Goal: Information Seeking & Learning: Learn about a topic

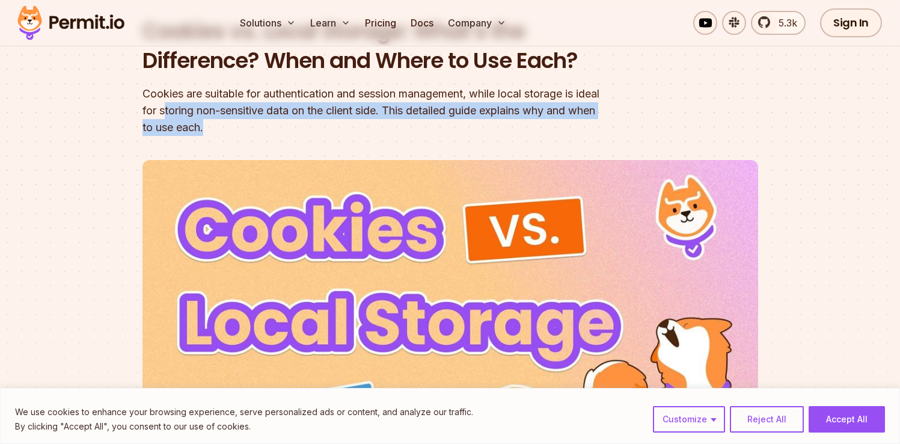
drag, startPoint x: 190, startPoint y: 109, endPoint x: 404, endPoint y: 123, distance: 214.4
click at [404, 123] on div "Cookies are suitable for authentication and session management, while local sto…" at bounding box center [373, 110] width 462 height 50
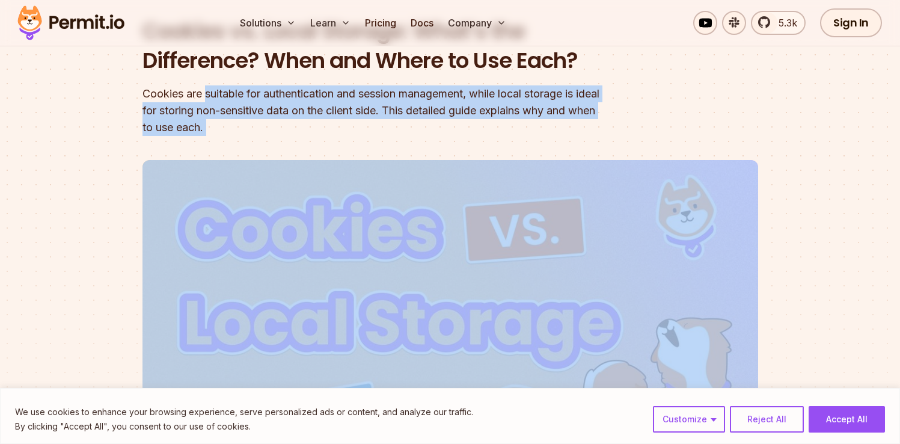
drag, startPoint x: 404, startPoint y: 123, endPoint x: 219, endPoint y: 100, distance: 186.5
click at [219, 100] on div "Cookies are suitable for authentication and session management, while local sto…" at bounding box center [373, 110] width 462 height 50
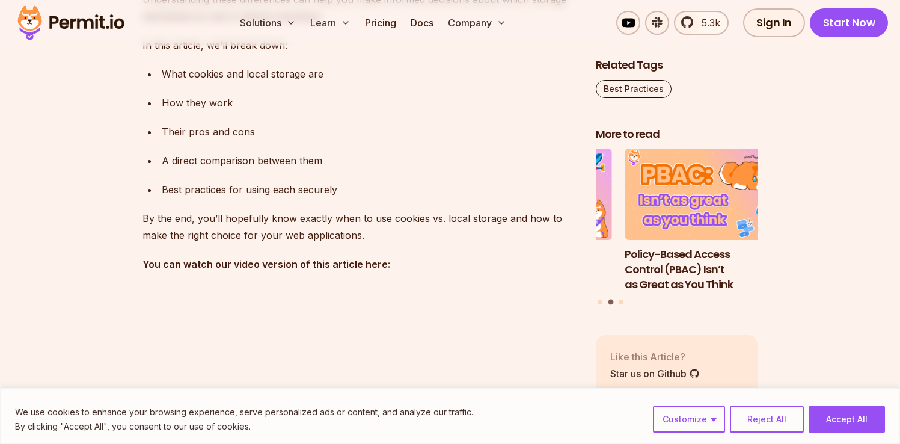
scroll to position [959, 0]
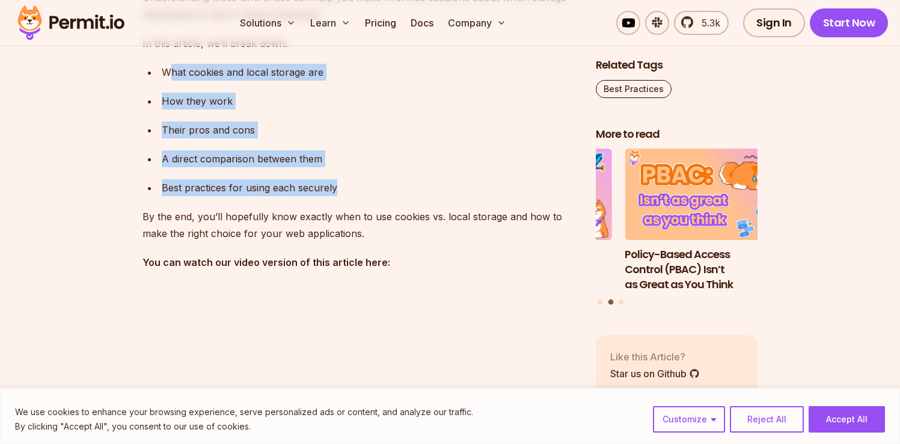
drag, startPoint x: 166, startPoint y: 71, endPoint x: 354, endPoint y: 191, distance: 222.4
click at [354, 191] on ul "What cookies and local storage are How they work Their pros and cons A direct c…" at bounding box center [359, 130] width 434 height 132
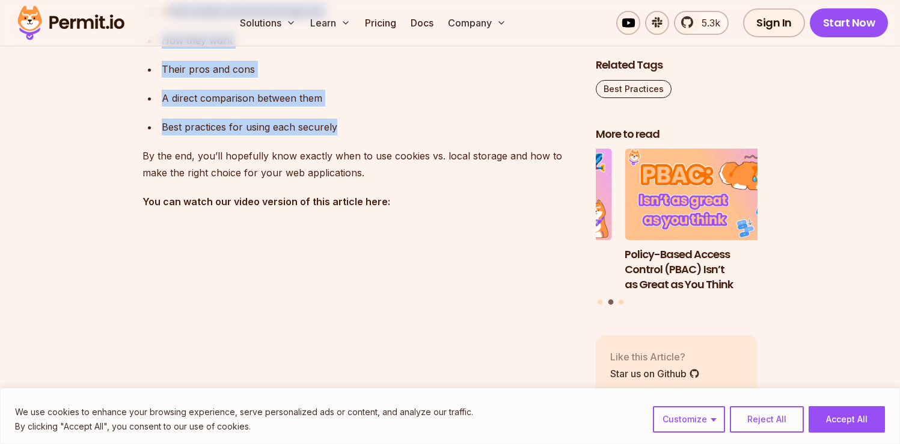
scroll to position [1034, 0]
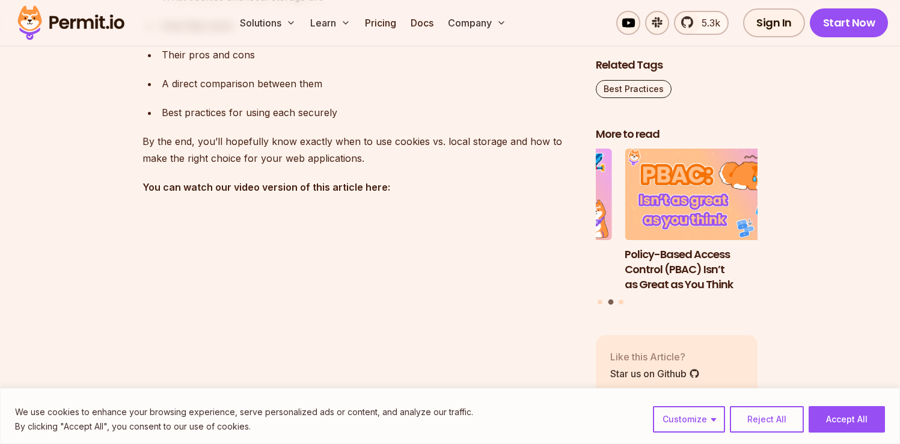
drag, startPoint x: 192, startPoint y: 139, endPoint x: 357, endPoint y: 156, distance: 166.1
click at [357, 154] on p "By the end, you’ll hopefully know exactly when to use cookies vs. local storage…" at bounding box center [359, 150] width 434 height 34
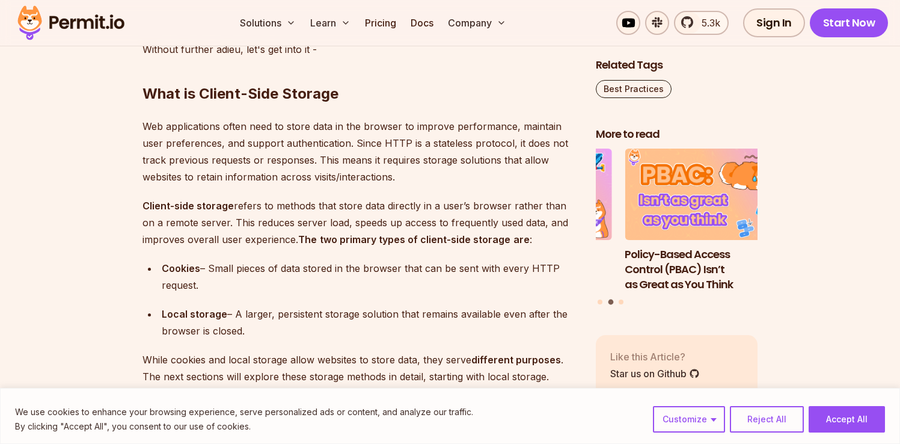
scroll to position [1412, 0]
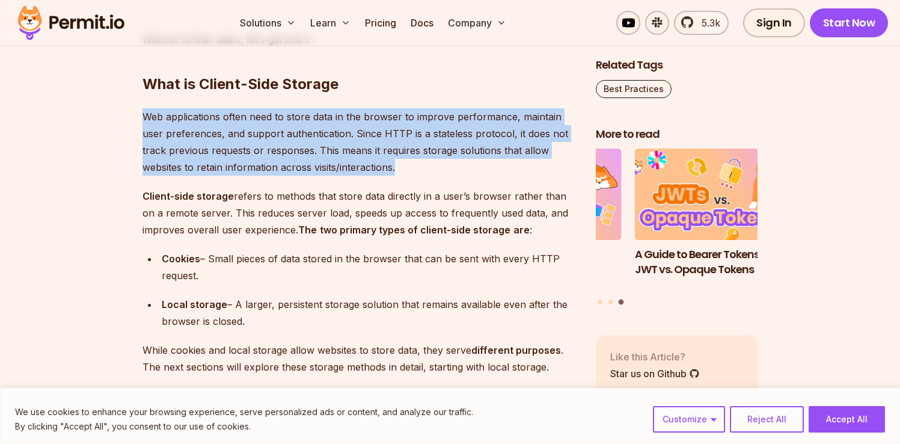
drag, startPoint x: 144, startPoint y: 113, endPoint x: 410, endPoint y: 168, distance: 271.8
click at [410, 168] on p "Web applications often need to store data in the browser to improve performance…" at bounding box center [359, 141] width 434 height 67
drag, startPoint x: 417, startPoint y: 168, endPoint x: 135, endPoint y: 118, distance: 286.3
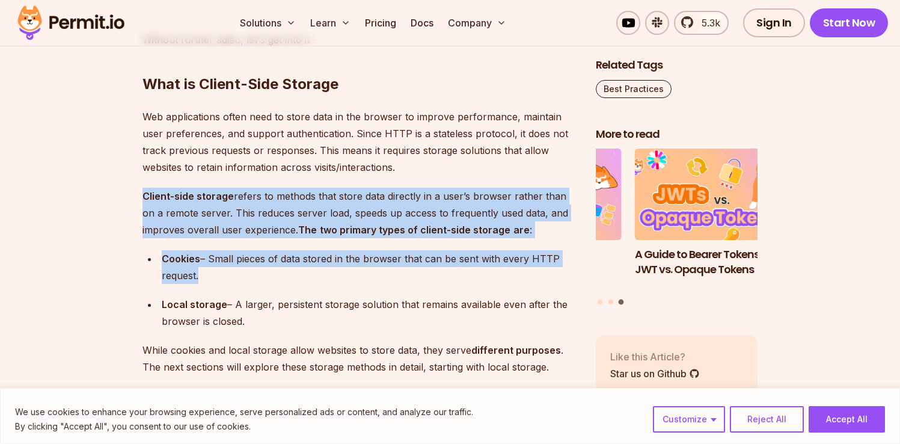
drag, startPoint x: 141, startPoint y: 195, endPoint x: 360, endPoint y: 285, distance: 236.6
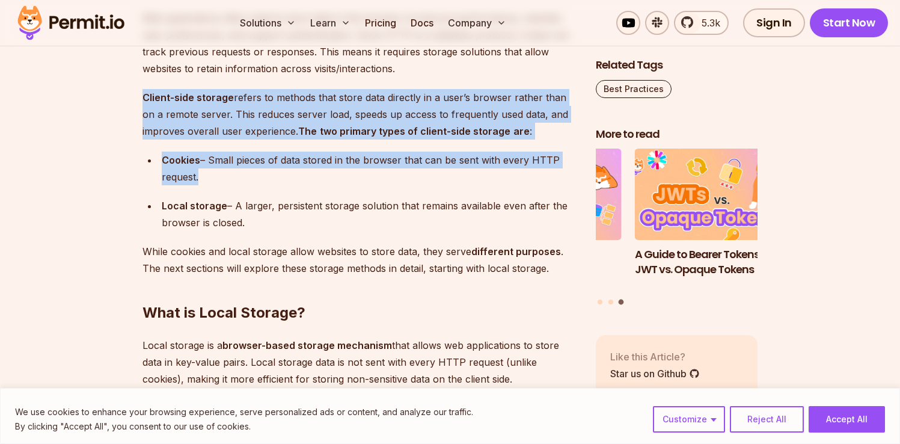
scroll to position [1511, 0]
drag, startPoint x: 164, startPoint y: 204, endPoint x: 368, endPoint y: 222, distance: 204.5
click at [368, 222] on div "Local storage – A larger, persistent storage solution that remains available ev…" at bounding box center [369, 214] width 415 height 34
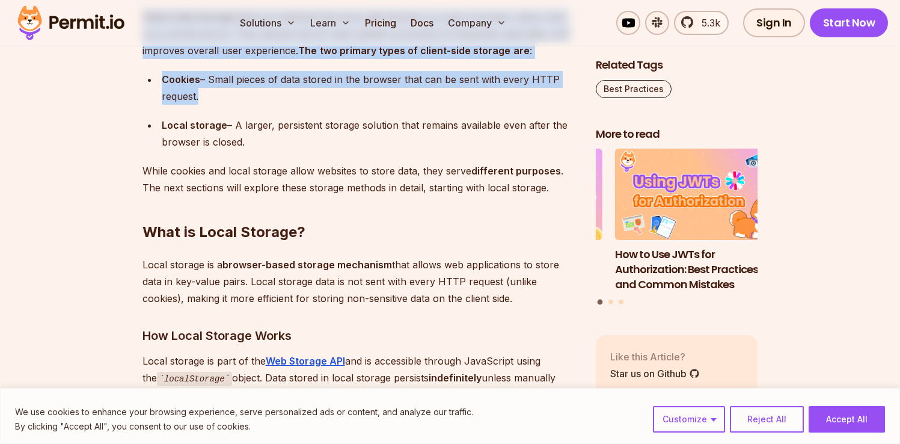
scroll to position [1596, 0]
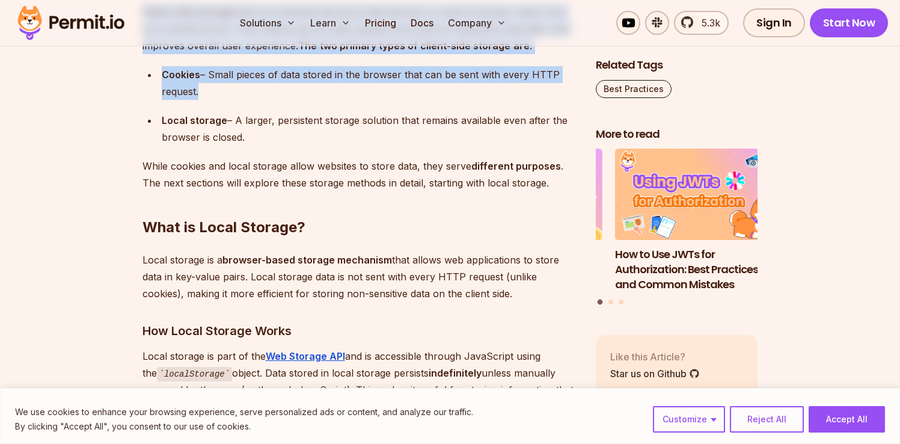
drag, startPoint x: 212, startPoint y: 75, endPoint x: 434, endPoint y: 142, distance: 232.5
click at [434, 142] on ul "Cookies – Small pieces of data stored in the browser that can be sent with ever…" at bounding box center [359, 105] width 434 height 79
click at [359, 132] on div "Local storage – A larger, persistent storage solution that remains available ev…" at bounding box center [369, 129] width 415 height 34
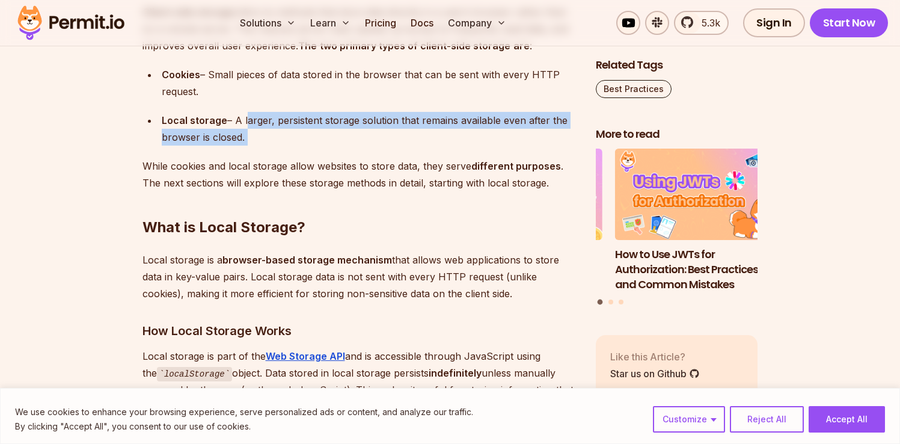
drag, startPoint x: 359, startPoint y: 132, endPoint x: 263, endPoint y: 121, distance: 96.7
click at [263, 121] on div "Local storage – A larger, persistent storage solution that remains available ev…" at bounding box center [369, 129] width 415 height 34
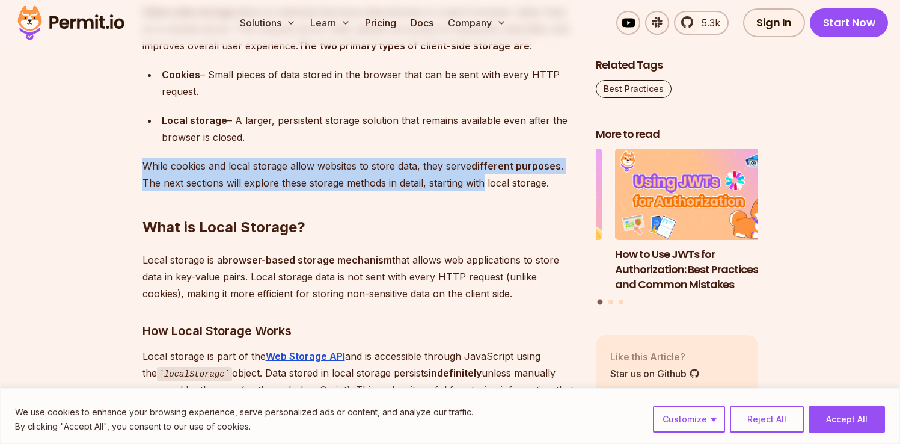
drag, startPoint x: 144, startPoint y: 163, endPoint x: 481, endPoint y: 180, distance: 338.2
click at [481, 180] on p "While cookies and local storage allow websites to store data, they serve differ…" at bounding box center [359, 174] width 434 height 34
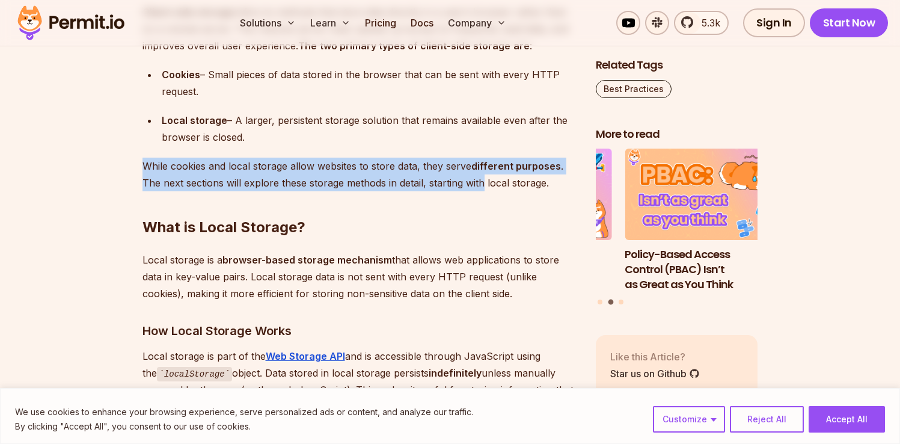
click at [481, 180] on p "While cookies and local storage allow websites to store data, they serve differ…" at bounding box center [359, 174] width 434 height 34
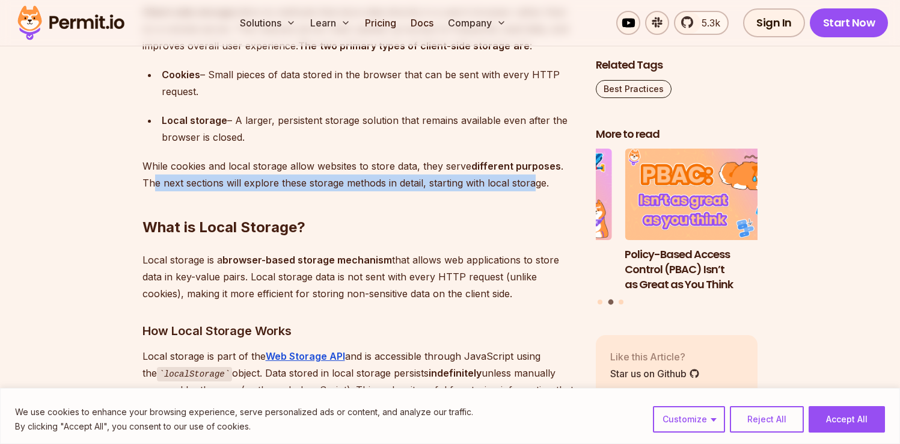
drag, startPoint x: 535, startPoint y: 180, endPoint x: 154, endPoint y: 183, distance: 380.5
click at [154, 183] on p "While cookies and local storage allow websites to store data, they serve differ…" at bounding box center [359, 174] width 434 height 34
drag, startPoint x: 154, startPoint y: 183, endPoint x: 430, endPoint y: 179, distance: 275.3
click at [430, 179] on p "While cookies and local storage allow websites to store data, they serve differ…" at bounding box center [359, 174] width 434 height 34
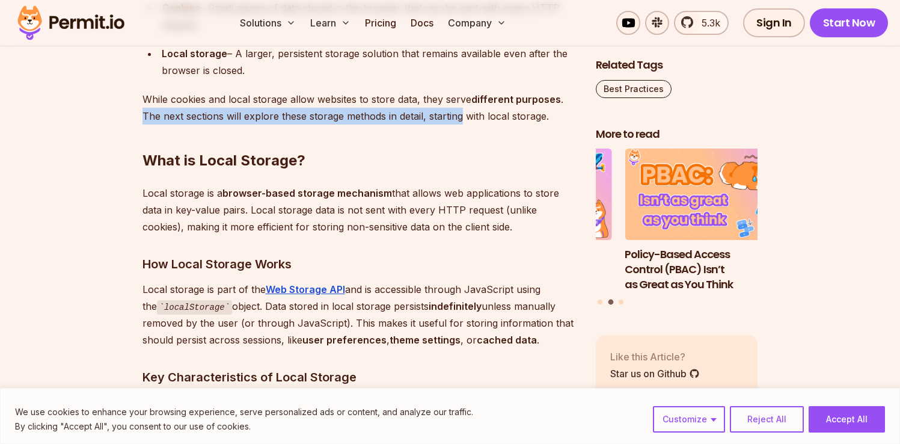
scroll to position [1707, 0]
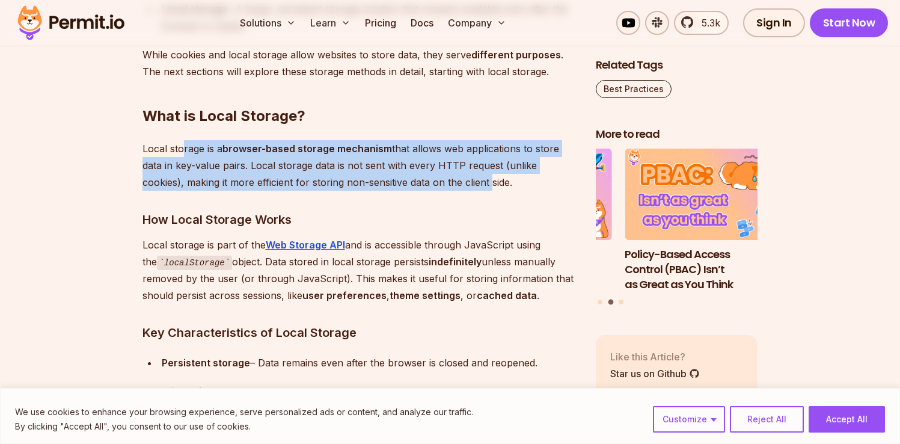
drag, startPoint x: 182, startPoint y: 143, endPoint x: 489, endPoint y: 178, distance: 309.1
click at [489, 178] on p "Local storage is a browser-based storage mechanism that allows web applications…" at bounding box center [359, 165] width 434 height 50
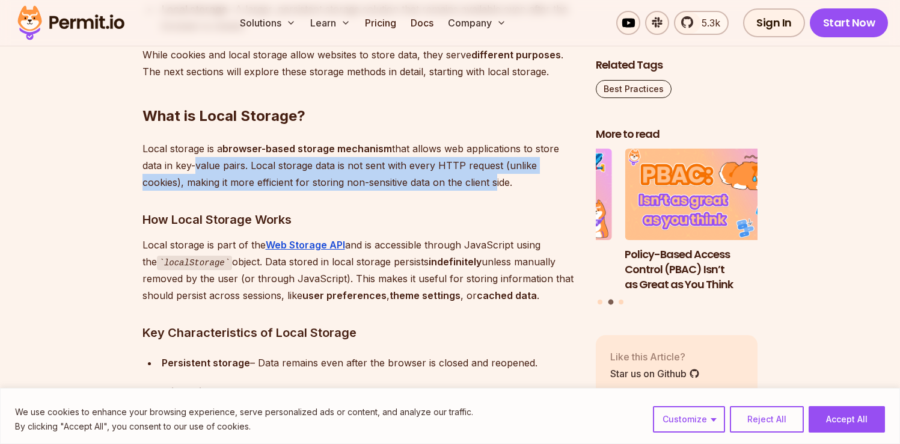
drag, startPoint x: 492, startPoint y: 178, endPoint x: 189, endPoint y: 163, distance: 303.3
click at [189, 163] on p "Local storage is a browser-based storage mechanism that allows web applications…" at bounding box center [359, 165] width 434 height 50
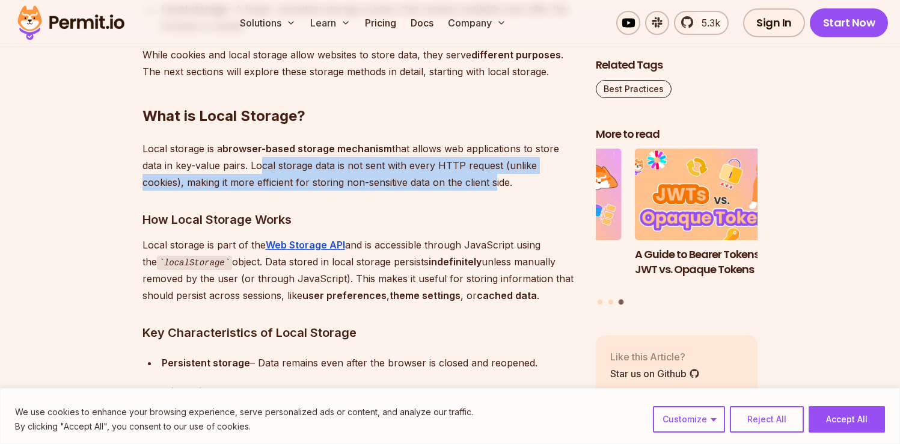
drag, startPoint x: 254, startPoint y: 168, endPoint x: 493, endPoint y: 174, distance: 239.3
click at [493, 174] on p "Local storage is a browser-based storage mechanism that allows web applications…" at bounding box center [359, 165] width 434 height 50
drag, startPoint x: 513, startPoint y: 175, endPoint x: 157, endPoint y: 171, distance: 355.8
click at [157, 171] on p "Local storage is a browser-based storage mechanism that allows web applications…" at bounding box center [359, 165] width 434 height 50
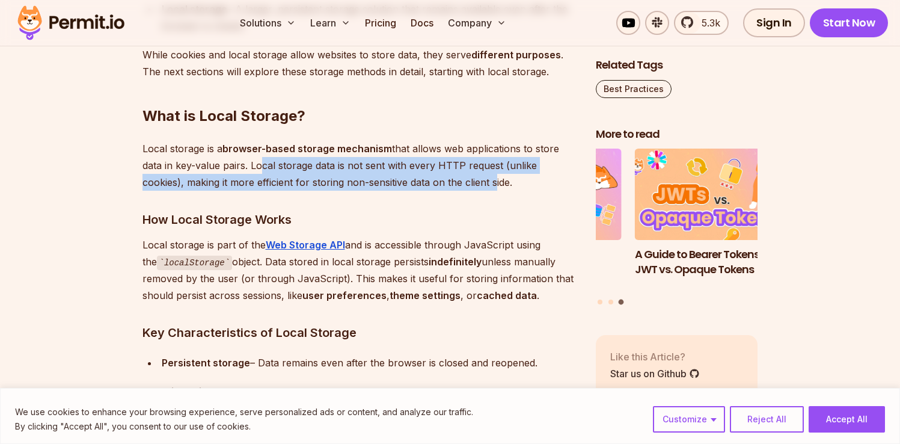
click at [157, 171] on p "Local storage is a browser-based storage mechanism that allows web applications…" at bounding box center [359, 165] width 434 height 50
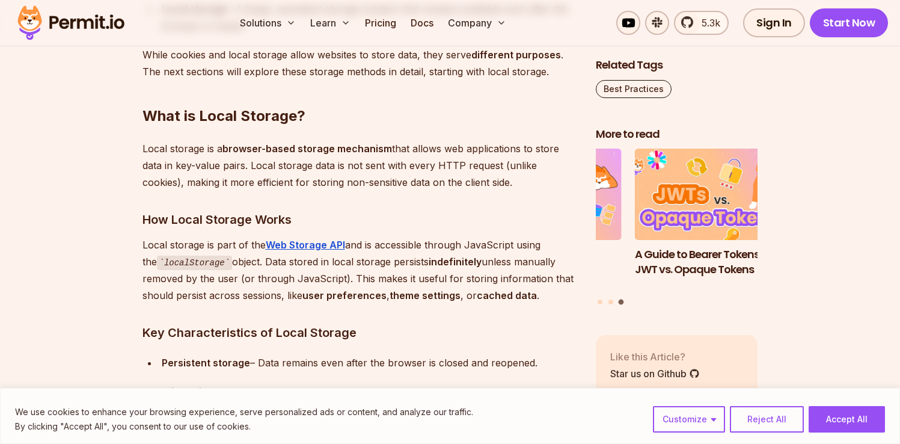
drag, startPoint x: 203, startPoint y: 182, endPoint x: 474, endPoint y: 182, distance: 271.1
click at [474, 182] on p "Local storage is a browser-based storage mechanism that allows web applications…" at bounding box center [359, 165] width 434 height 50
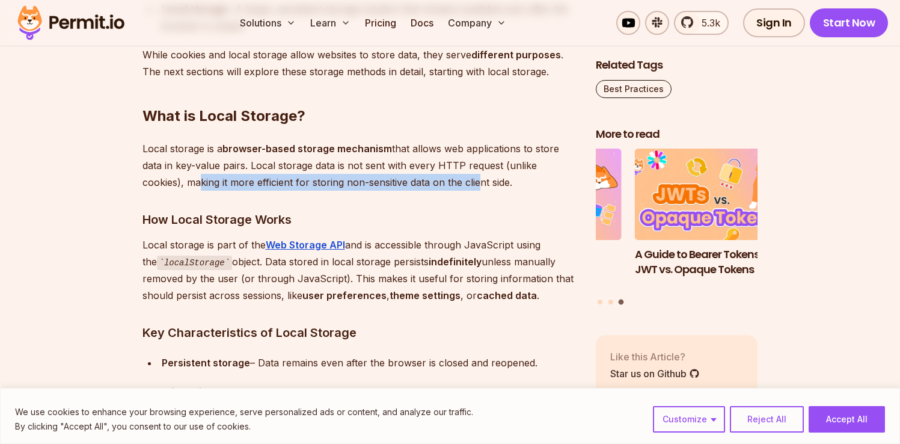
drag, startPoint x: 474, startPoint y: 182, endPoint x: 192, endPoint y: 182, distance: 281.3
click at [192, 182] on p "Local storage is a browser-based storage mechanism that allows web applications…" at bounding box center [359, 165] width 434 height 50
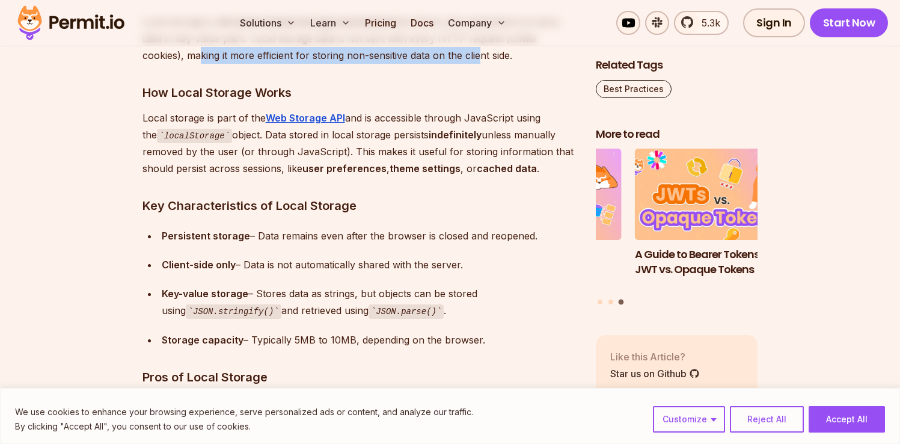
scroll to position [1852, 0]
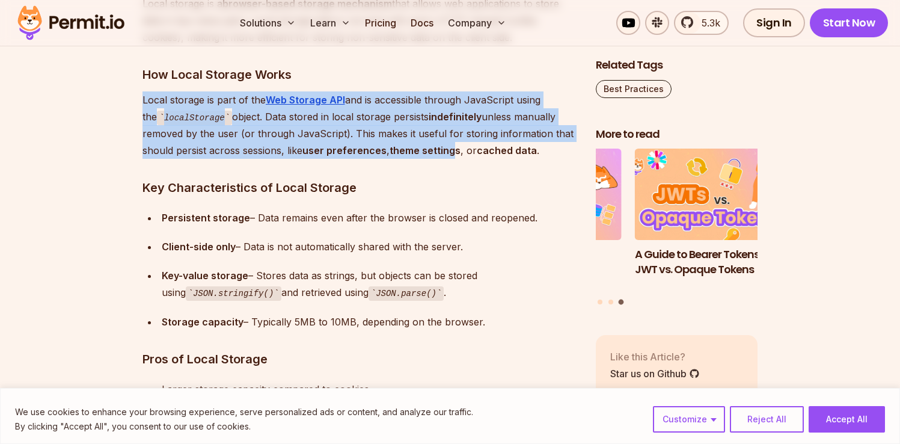
drag, startPoint x: 144, startPoint y: 99, endPoint x: 452, endPoint y: 146, distance: 311.3
click at [452, 146] on p "Local storage is part of the Web Storage API and is accessible through JavaScri…" at bounding box center [359, 125] width 434 height 68
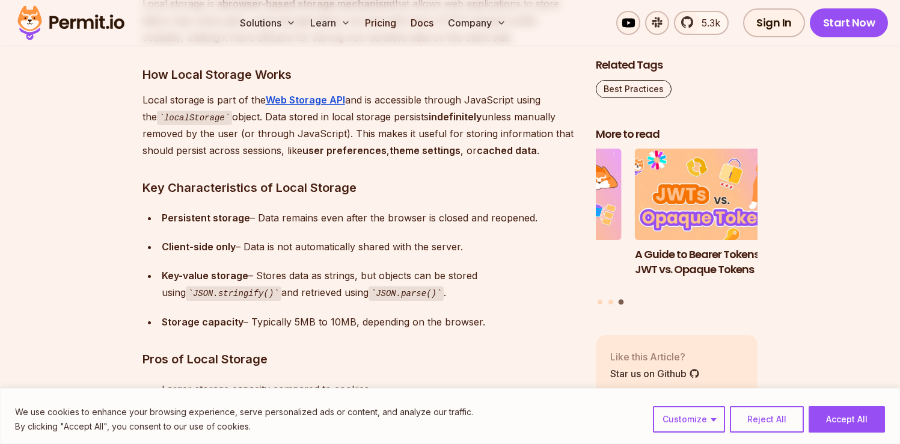
click at [523, 151] on strong "cached data" at bounding box center [507, 150] width 60 height 12
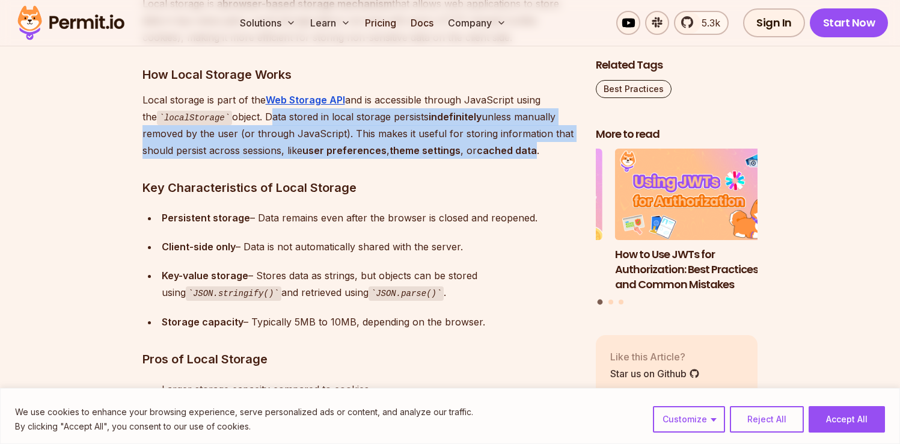
drag, startPoint x: 523, startPoint y: 151, endPoint x: 257, endPoint y: 118, distance: 268.2
click at [257, 118] on p "Local storage is part of the Web Storage API and is accessible through JavaScri…" at bounding box center [359, 125] width 434 height 68
drag, startPoint x: 257, startPoint y: 118, endPoint x: 502, endPoint y: 146, distance: 246.8
click at [502, 146] on p "Local storage is part of the Web Storage API and is accessible through JavaScri…" at bounding box center [359, 125] width 434 height 68
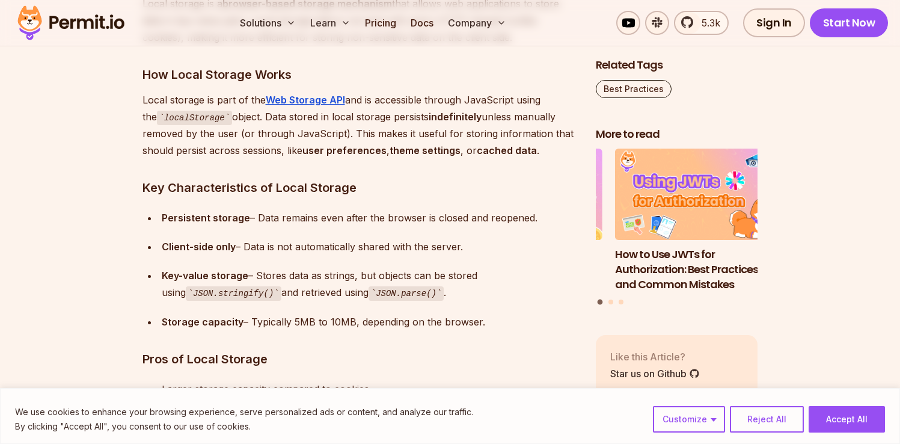
click at [519, 150] on strong "cached data" at bounding box center [507, 150] width 60 height 12
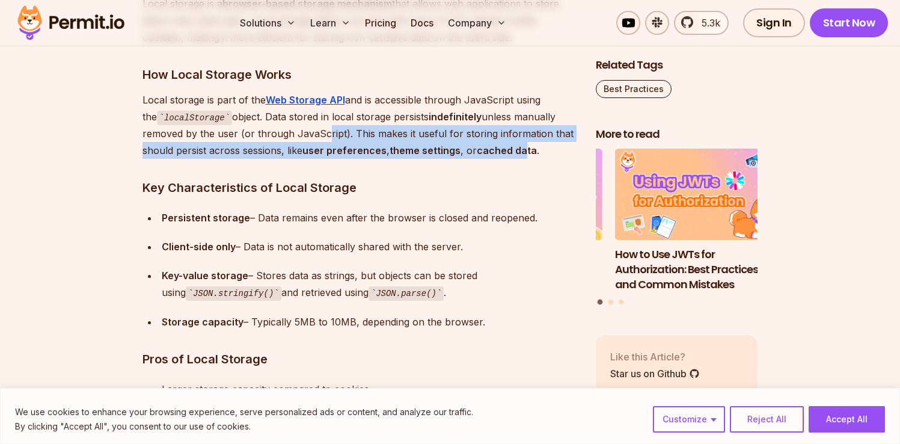
drag, startPoint x: 522, startPoint y: 150, endPoint x: 316, endPoint y: 133, distance: 206.8
click at [316, 133] on p "Local storage is part of the Web Storage API and is accessible through JavaScri…" at bounding box center [359, 125] width 434 height 68
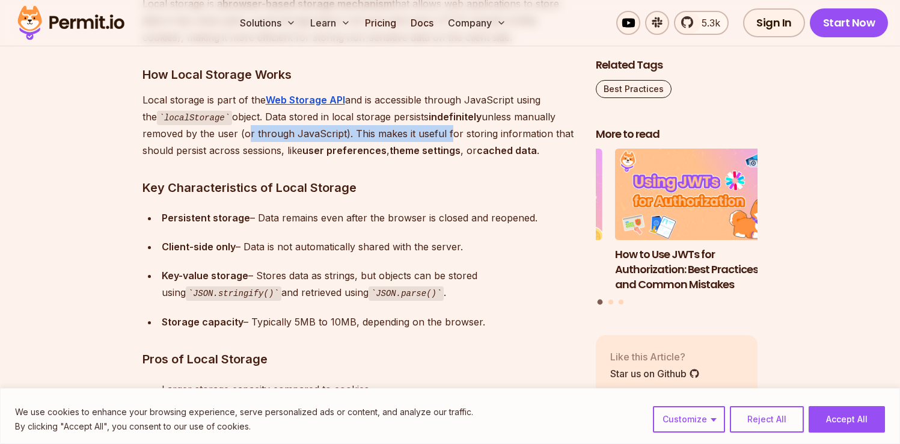
drag, startPoint x: 241, startPoint y: 133, endPoint x: 442, endPoint y: 139, distance: 200.8
click at [442, 139] on p "Local storage is part of the Web Storage API and is accessible through JavaScri…" at bounding box center [359, 125] width 434 height 68
click at [385, 133] on p "Local storage is part of the Web Storage API and is accessible through JavaScri…" at bounding box center [359, 125] width 434 height 68
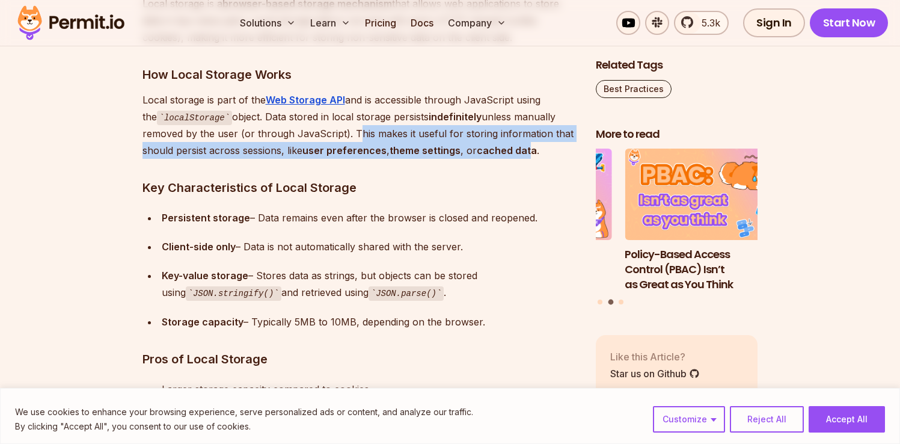
drag, startPoint x: 350, startPoint y: 133, endPoint x: 528, endPoint y: 150, distance: 178.0
click at [528, 150] on p "Local storage is part of the Web Storage API and is accessible through JavaScri…" at bounding box center [359, 125] width 434 height 68
click at [528, 150] on strong "cached data" at bounding box center [507, 150] width 60 height 12
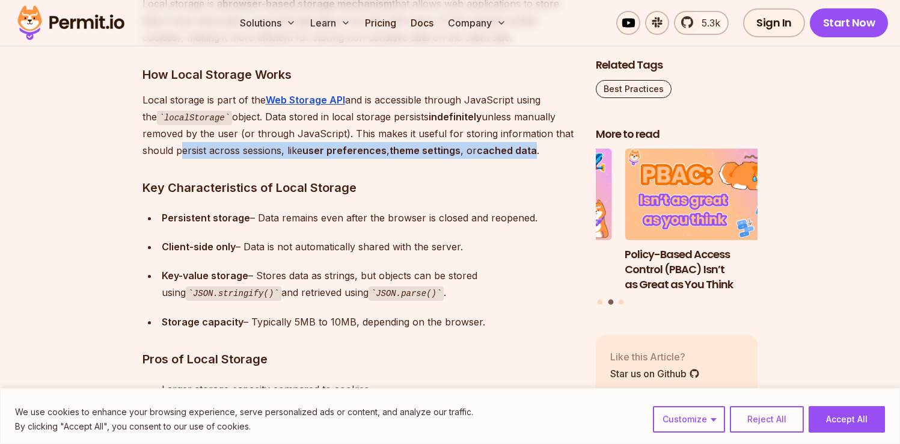
drag, startPoint x: 528, startPoint y: 150, endPoint x: 191, endPoint y: 150, distance: 336.6
click at [191, 150] on p "Local storage is part of the Web Storage API and is accessible through JavaScri…" at bounding box center [359, 125] width 434 height 68
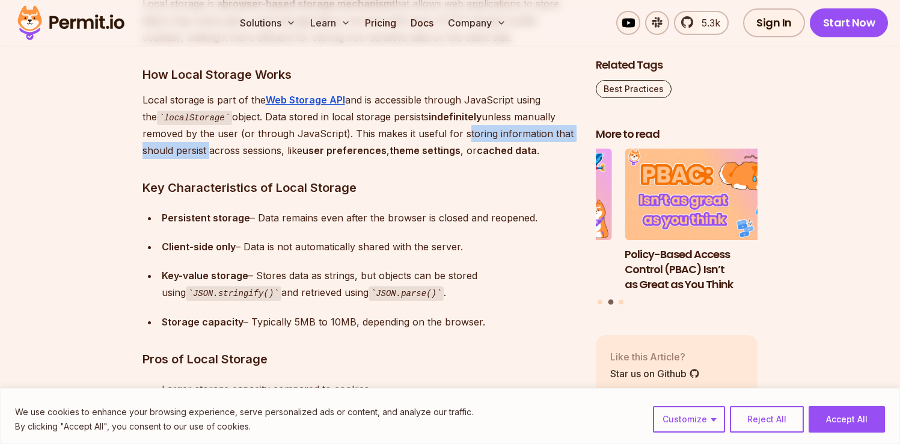
drag, startPoint x: 191, startPoint y: 150, endPoint x: 467, endPoint y: 141, distance: 276.0
click at [467, 141] on p "Local storage is part of the Web Storage API and is accessible through JavaScri…" at bounding box center [359, 125] width 434 height 68
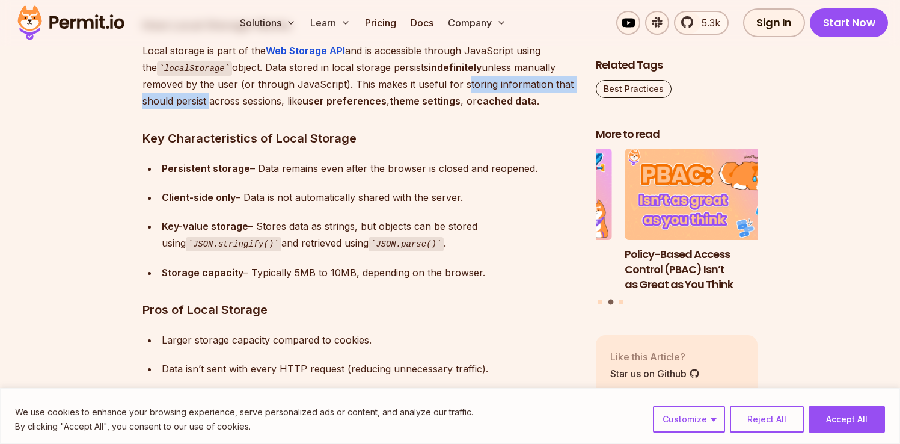
scroll to position [1925, 0]
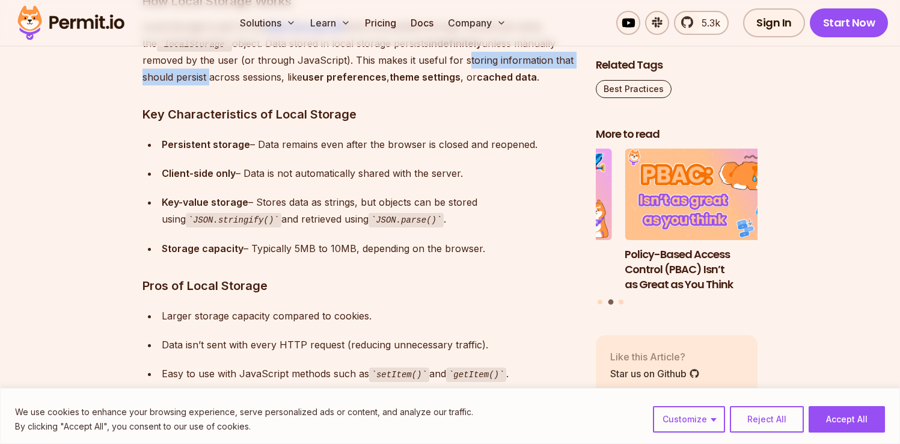
drag, startPoint x: 263, startPoint y: 144, endPoint x: 534, endPoint y: 141, distance: 270.5
click at [534, 141] on div "Persistent storage – Data remains even after the browser is closed and reopened." at bounding box center [369, 144] width 415 height 17
drag, startPoint x: 537, startPoint y: 141, endPoint x: 321, endPoint y: 142, distance: 215.8
click at [322, 142] on div "Persistent storage – Data remains even after the browser is closed and reopened." at bounding box center [369, 144] width 415 height 17
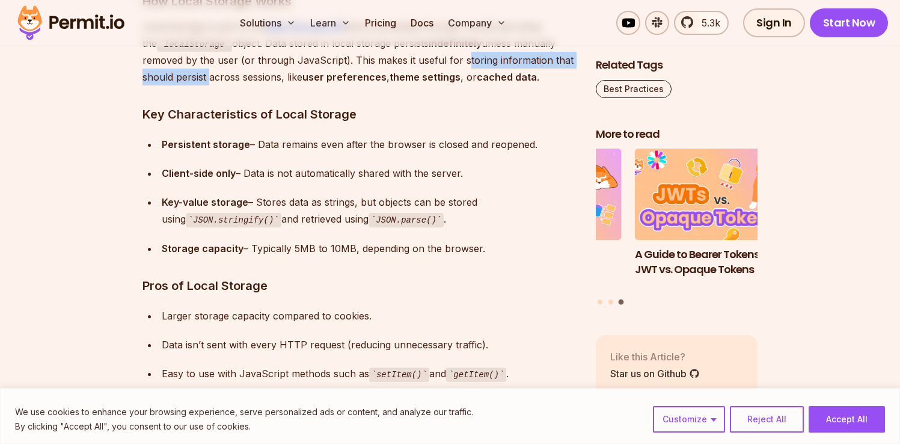
drag, startPoint x: 253, startPoint y: 172, endPoint x: 469, endPoint y: 171, distance: 215.8
click at [469, 171] on div "Client-side only – Data is not automatically shared with the server." at bounding box center [369, 173] width 415 height 17
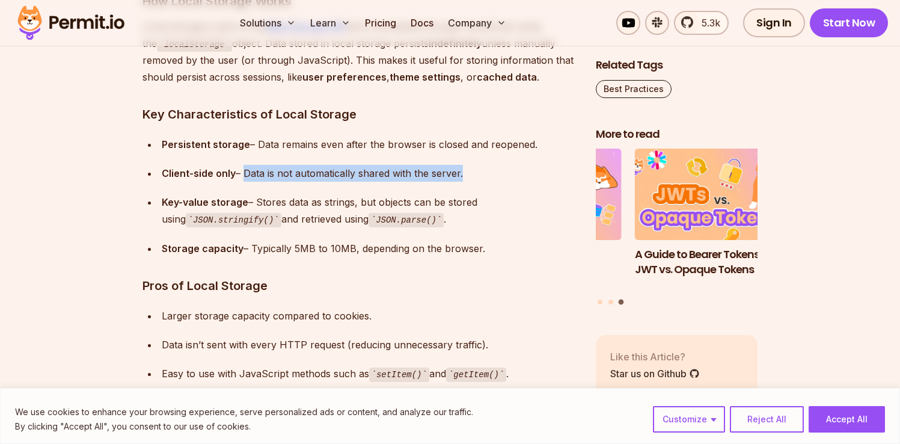
drag, startPoint x: 469, startPoint y: 171, endPoint x: 237, endPoint y: 171, distance: 232.0
click at [242, 171] on div "Client-side only – Data is not automatically shared with the server." at bounding box center [369, 173] width 415 height 17
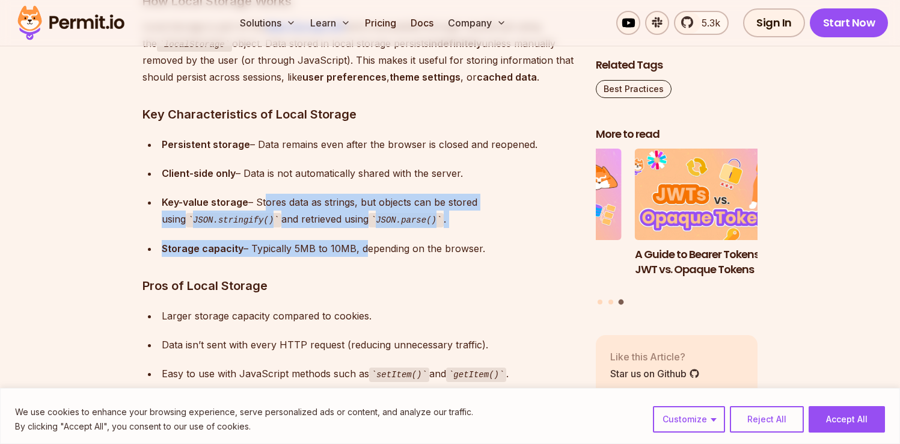
drag, startPoint x: 261, startPoint y: 203, endPoint x: 359, endPoint y: 251, distance: 108.9
click at [359, 251] on ul "Persistent storage – Data remains even after the browser is closed and reopened…" at bounding box center [359, 196] width 434 height 121
click at [359, 251] on div "Storage capacity – Typically 5MB to 10MB, depending on the browser." at bounding box center [369, 248] width 415 height 17
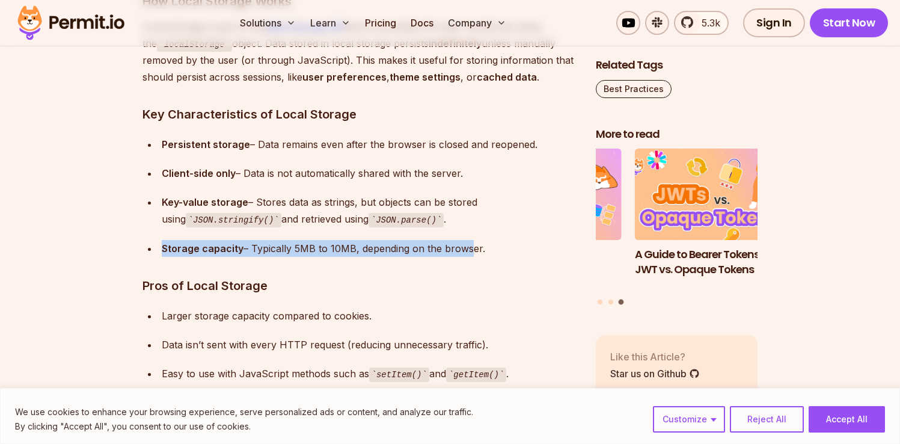
drag, startPoint x: 462, startPoint y: 248, endPoint x: 201, endPoint y: 239, distance: 261.6
click at [201, 238] on ul "Persistent storage – Data remains even after the browser is closed and reopened…" at bounding box center [359, 196] width 434 height 121
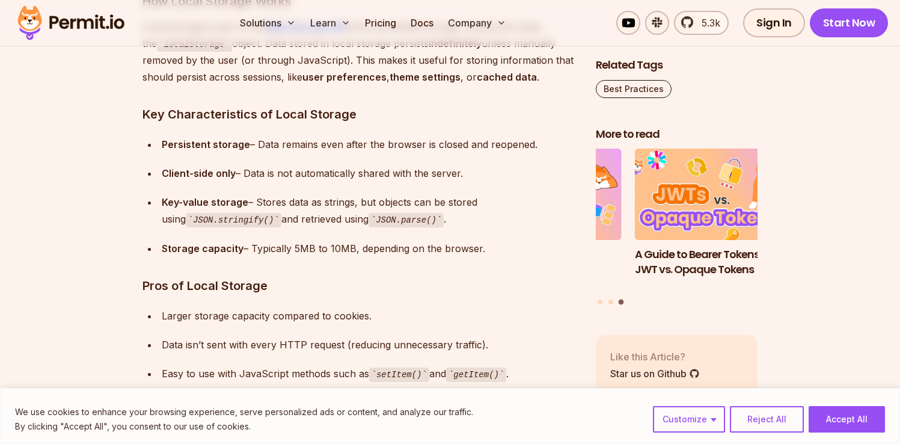
click at [182, 249] on strong "Storage capacity" at bounding box center [203, 248] width 82 height 12
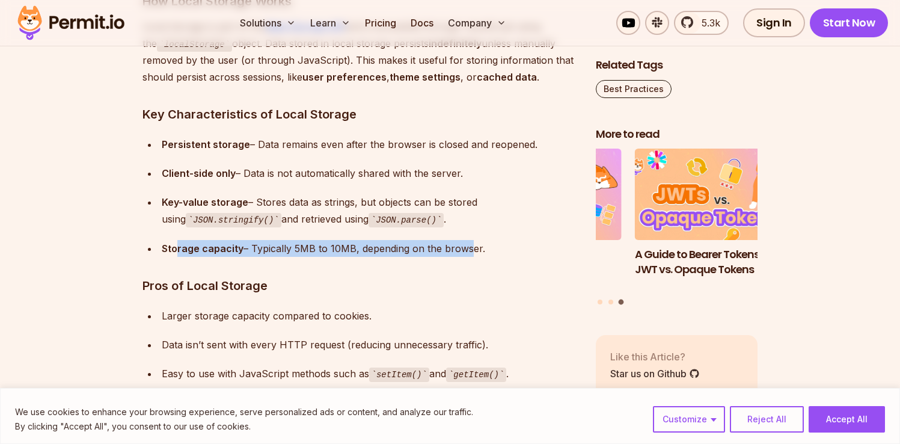
drag, startPoint x: 177, startPoint y: 249, endPoint x: 460, endPoint y: 245, distance: 283.7
click at [460, 245] on div "Storage capacity – Typically 5MB to 10MB, depending on the browser." at bounding box center [369, 248] width 415 height 17
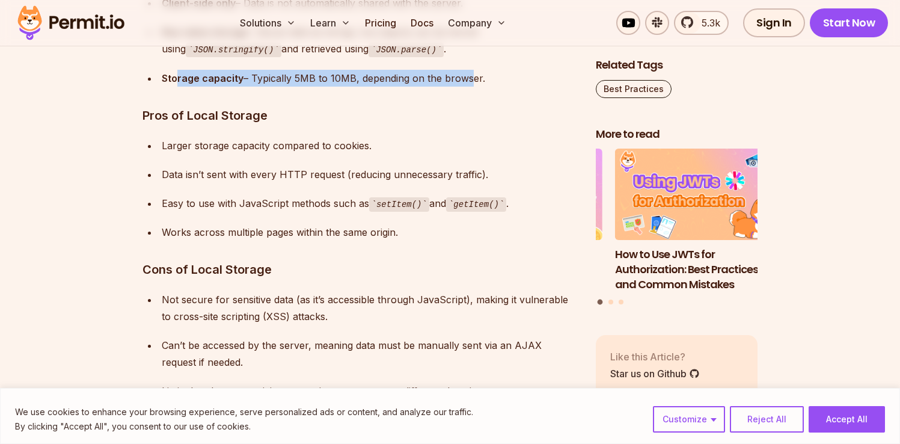
scroll to position [2097, 0]
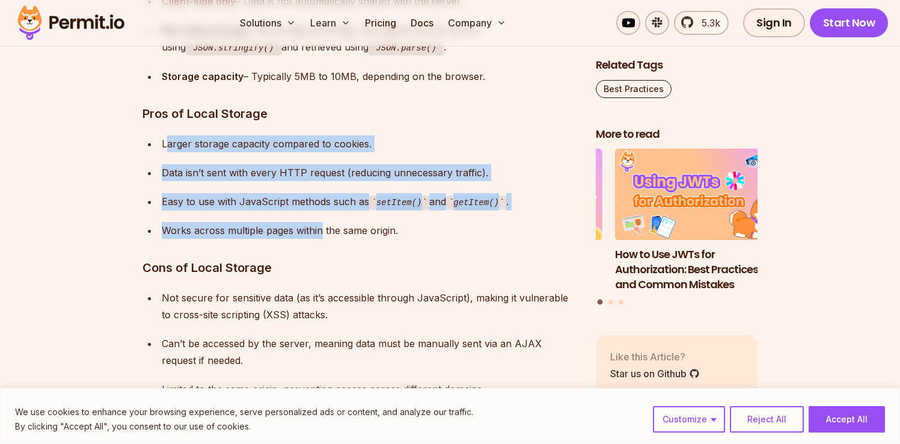
drag, startPoint x: 165, startPoint y: 142, endPoint x: 323, endPoint y: 224, distance: 177.9
click at [323, 224] on ul "Larger storage capacity compared to cookies. Data isn’t sent with every HTTP re…" at bounding box center [359, 187] width 434 height 104
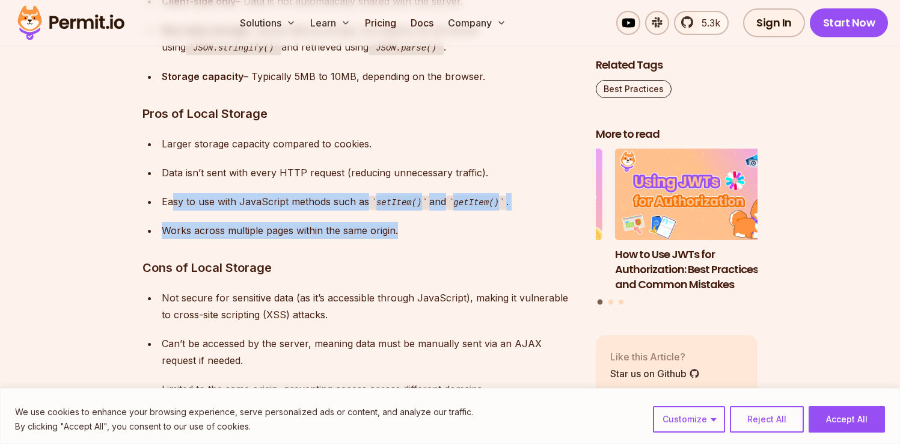
drag, startPoint x: 430, startPoint y: 225, endPoint x: 170, endPoint y: 204, distance: 260.5
click at [170, 204] on ul "Larger storage capacity compared to cookies. Data isn’t sent with every HTTP re…" at bounding box center [359, 187] width 434 height 104
click at [171, 227] on div "Works across multiple pages within the same origin." at bounding box center [369, 230] width 415 height 17
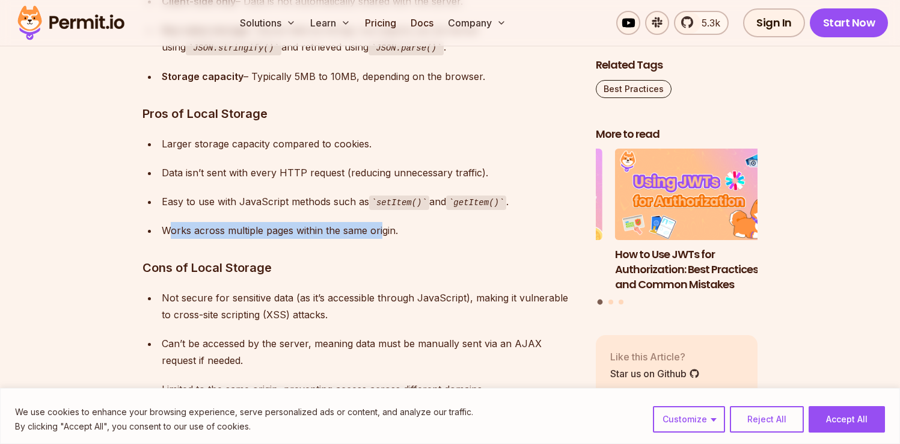
drag, startPoint x: 169, startPoint y: 227, endPoint x: 383, endPoint y: 228, distance: 214.6
click at [383, 228] on div "Works across multiple pages within the same origin." at bounding box center [369, 230] width 415 height 17
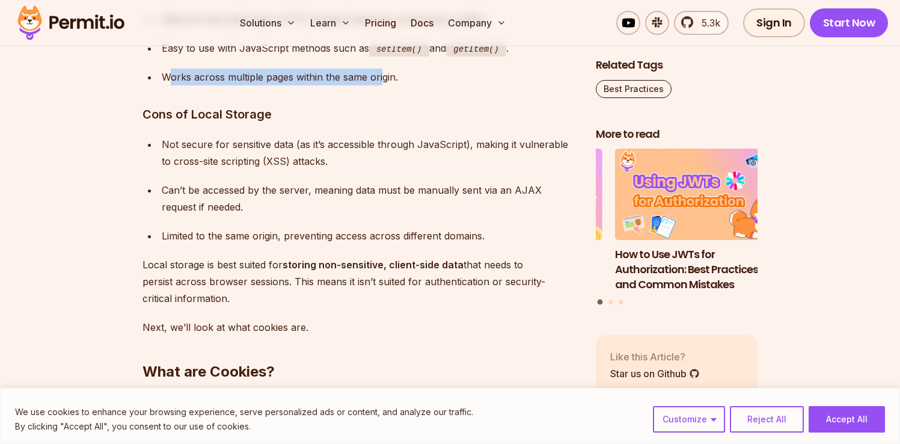
scroll to position [2251, 0]
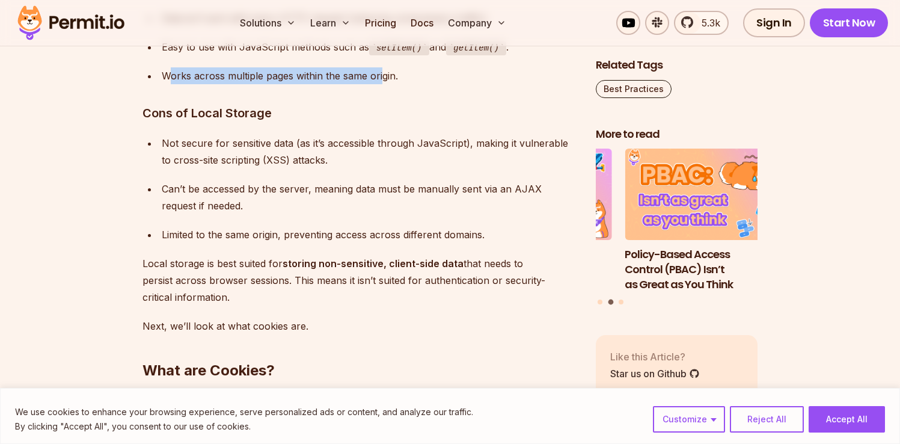
drag, startPoint x: 165, startPoint y: 142, endPoint x: 354, endPoint y: 295, distance: 243.2
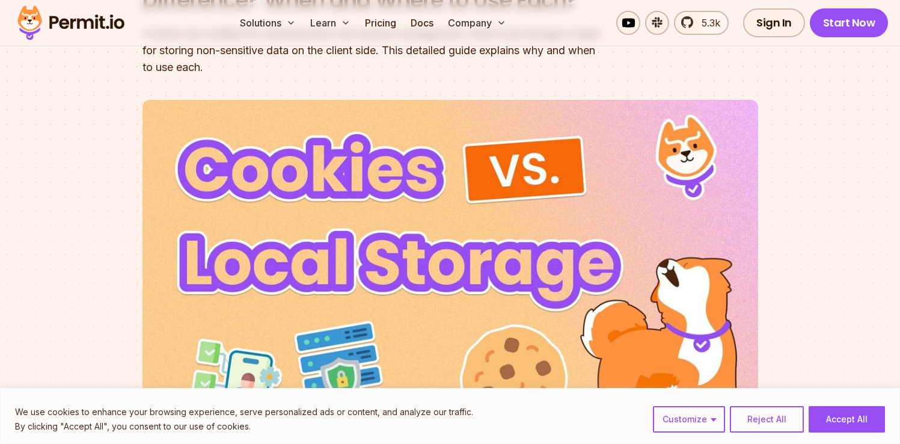
scroll to position [0, 0]
